Goal: Find specific page/section: Find specific page/section

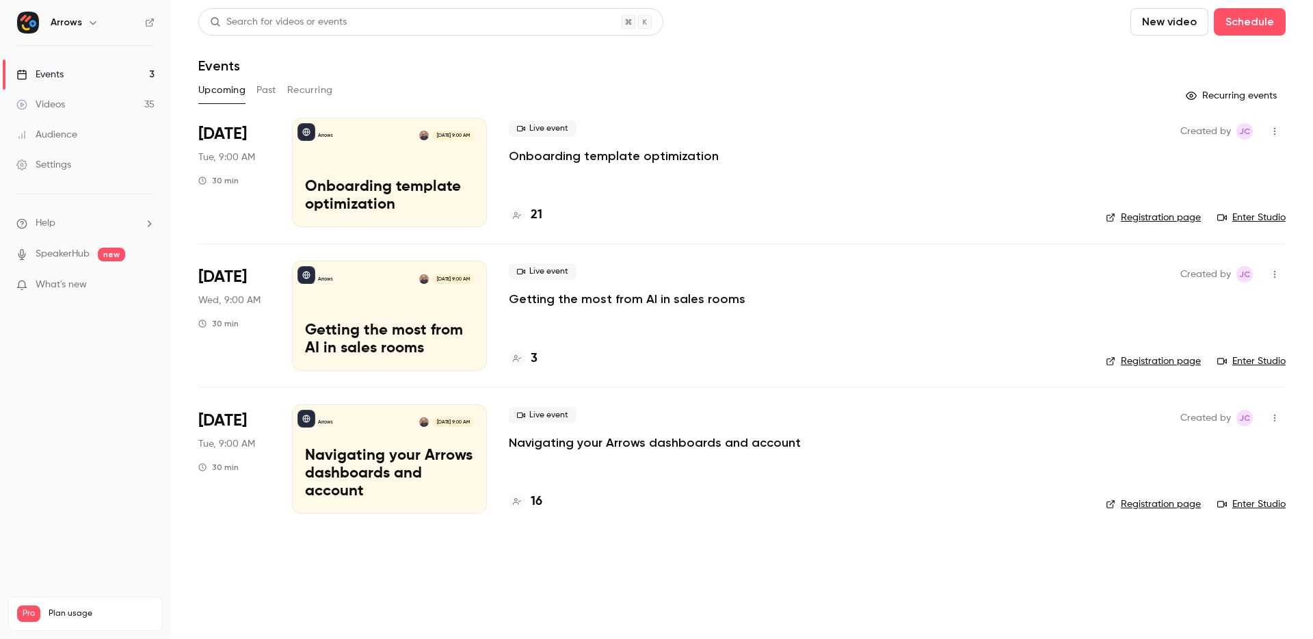
click at [271, 92] on button "Past" at bounding box center [266, 90] width 20 height 22
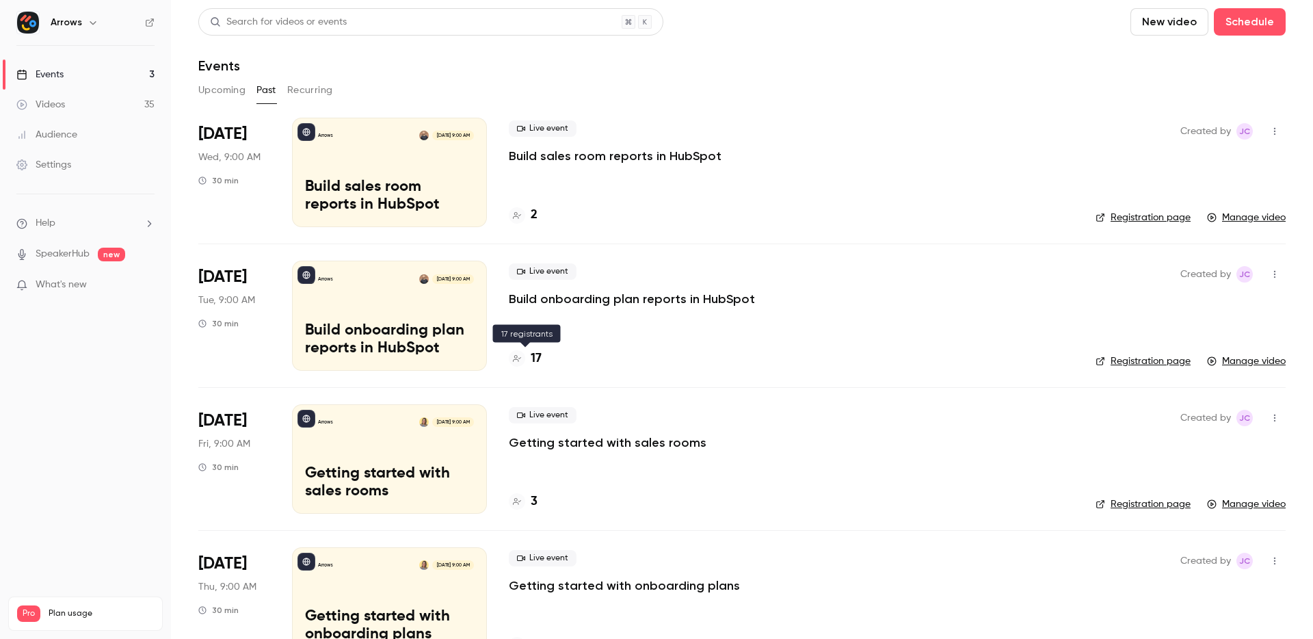
click at [527, 353] on div "17" at bounding box center [525, 358] width 33 height 18
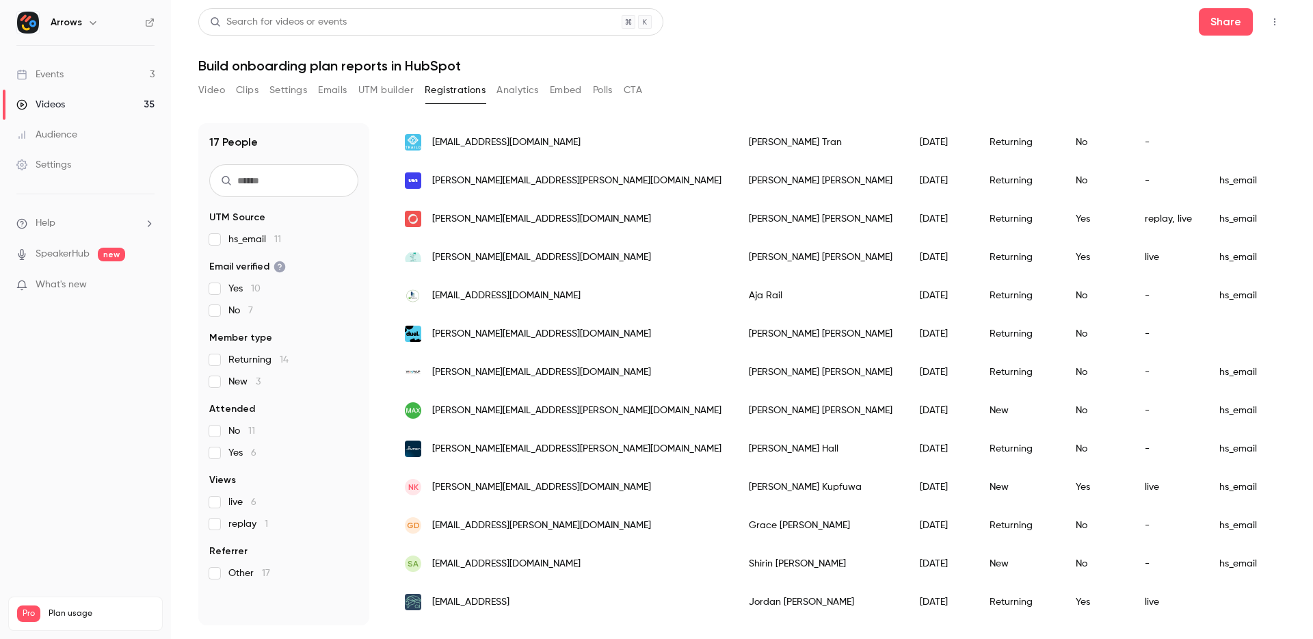
scroll to position [280, 0]
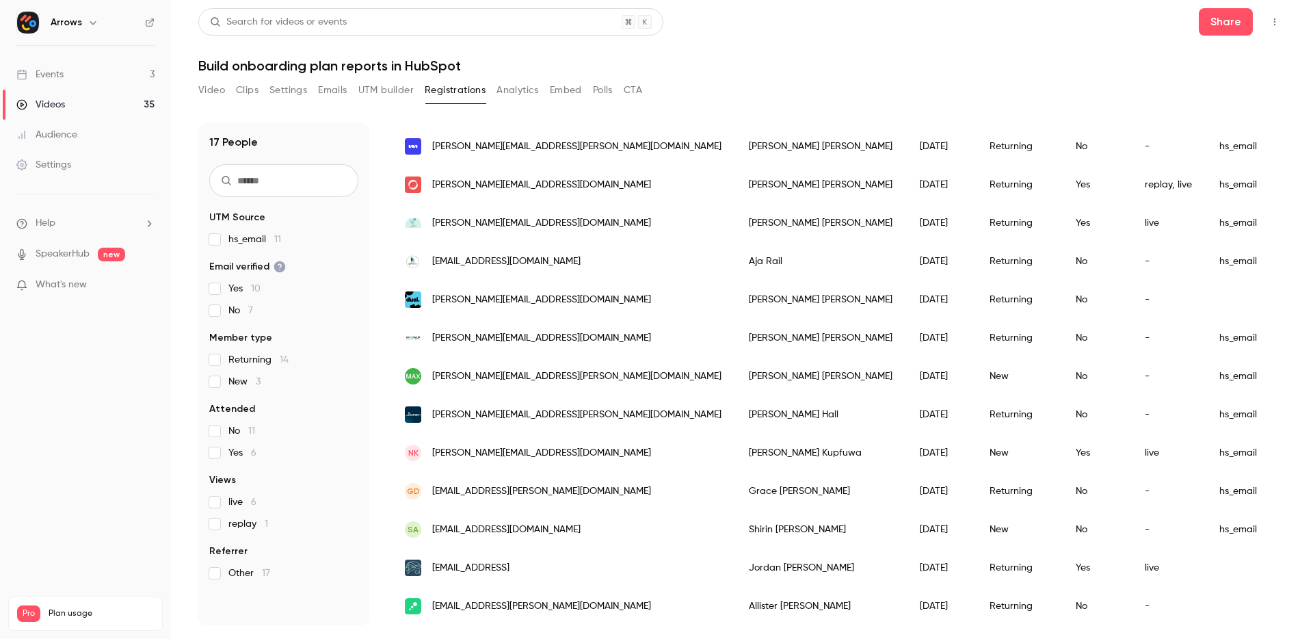
click at [506, 85] on button "Analytics" at bounding box center [517, 90] width 42 height 22
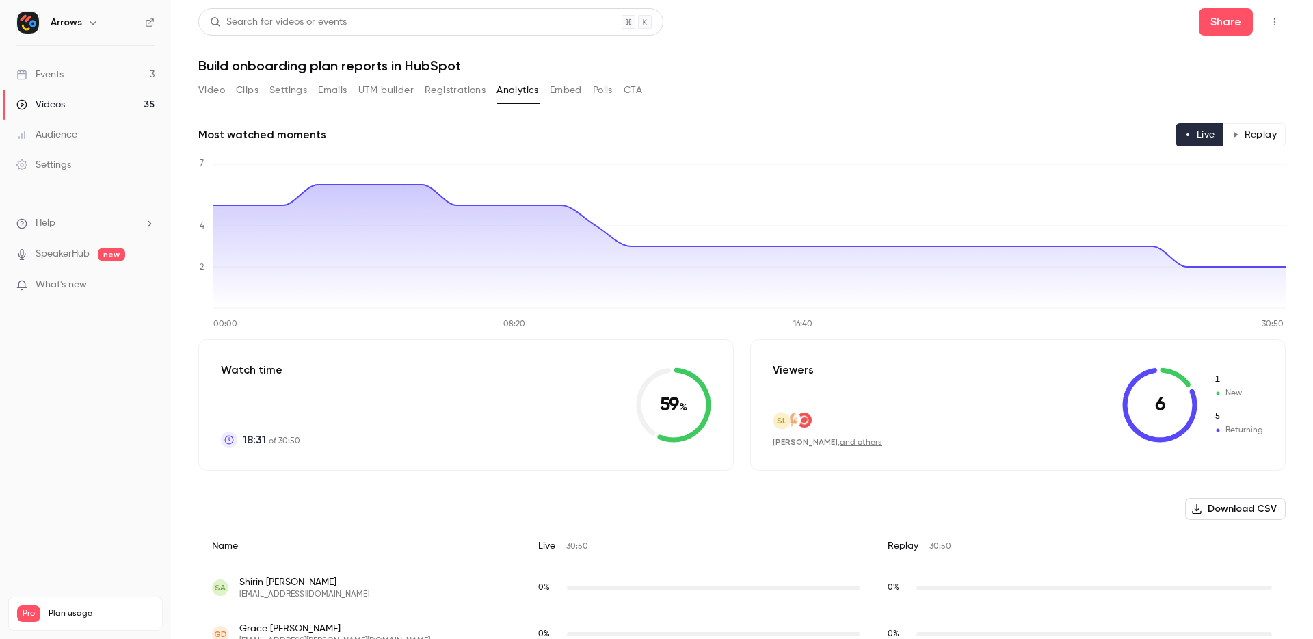
click at [215, 88] on button "Video" at bounding box center [211, 90] width 27 height 22
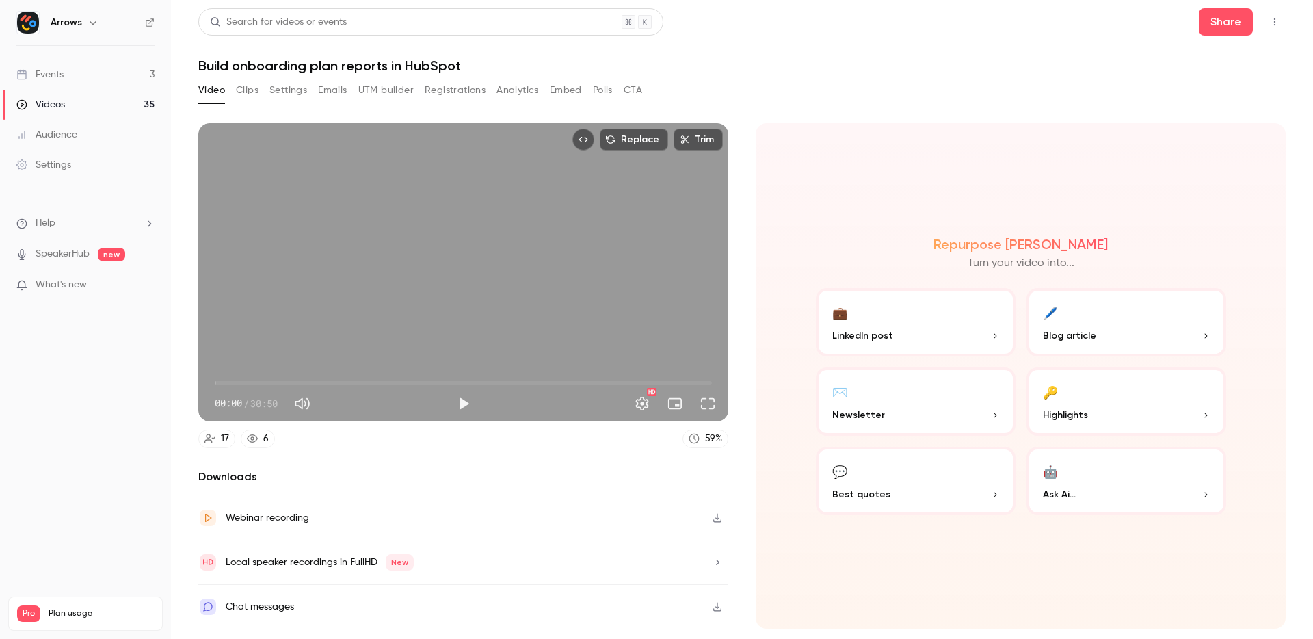
click at [567, 606] on div "Chat messages" at bounding box center [463, 607] width 530 height 44
click at [1102, 304] on button "🖊️ Blog article" at bounding box center [1126, 322] width 200 height 68
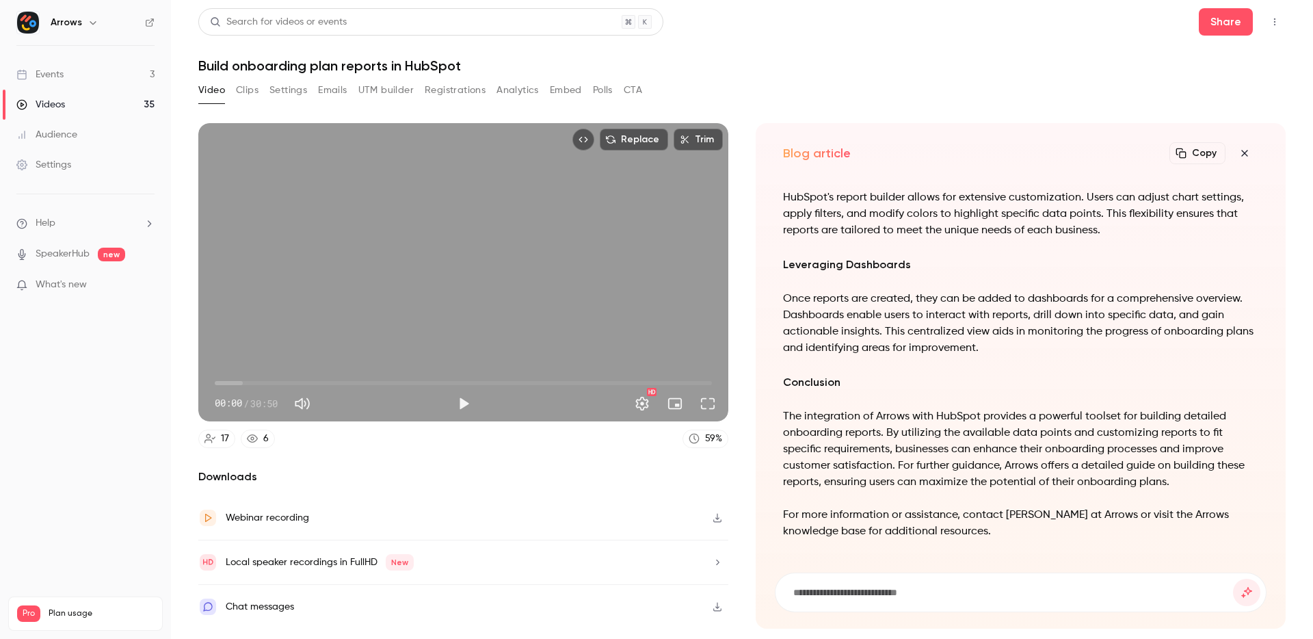
click at [1189, 149] on button "Copy" at bounding box center [1197, 153] width 56 height 22
click at [1196, 156] on button "Copy" at bounding box center [1197, 153] width 56 height 22
